Goal: Information Seeking & Learning: Learn about a topic

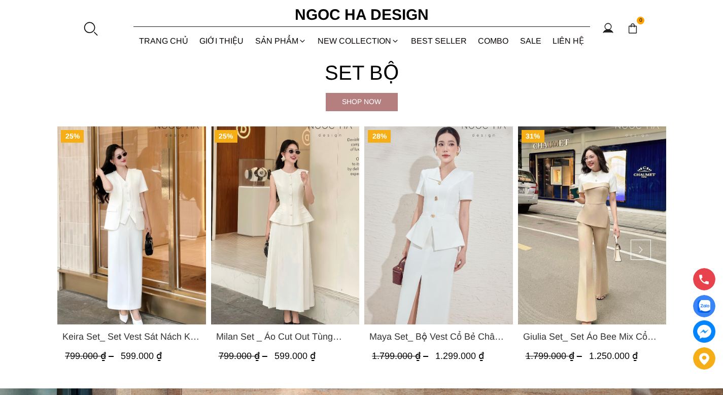
scroll to position [2421, 0]
click at [209, 39] on link "GIỚI THIỆU" at bounding box center [222, 40] width 56 height 27
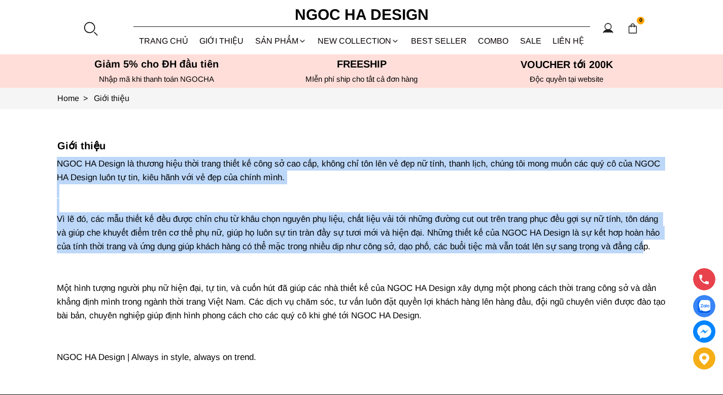
drag, startPoint x: 50, startPoint y: 163, endPoint x: 650, endPoint y: 259, distance: 607.7
click at [650, 259] on section "Giới thiệu NGOC HA Design là thương hiệu thời trang thiết kế công sở cao cấp, k…" at bounding box center [361, 251] width 723 height 285
copy p "NGOC HA Design là thương hiệu thời trang thiết kế công sở cao cấp, không chỉ tô…"
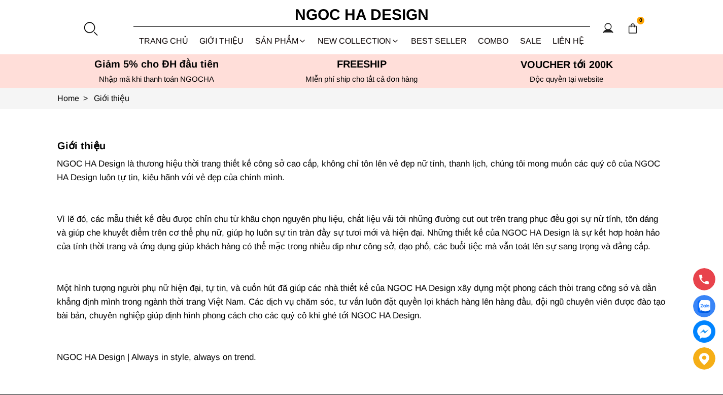
click at [170, 146] on h5 "Giới thiệu" at bounding box center [361, 145] width 609 height 12
